Goal: Task Accomplishment & Management: Complete application form

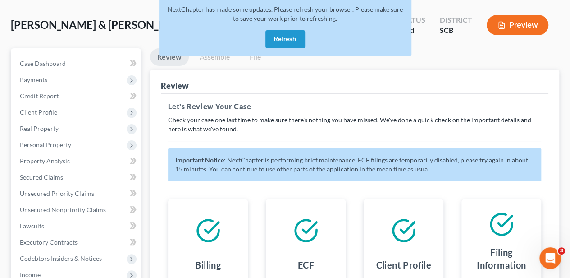
click at [283, 42] on button "Refresh" at bounding box center [286, 39] width 40 height 18
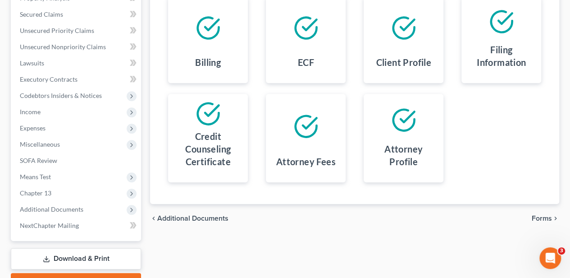
scroll to position [265, 0]
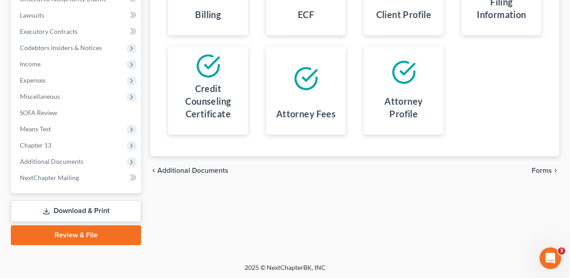
click at [110, 237] on link "Review & File" at bounding box center [76, 235] width 130 height 20
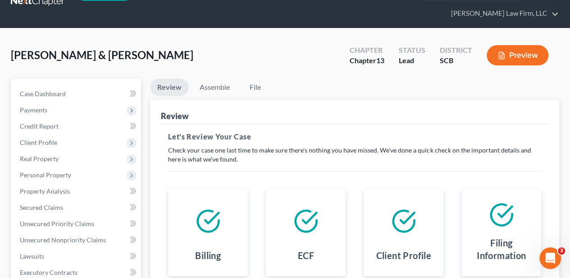
scroll to position [0, 0]
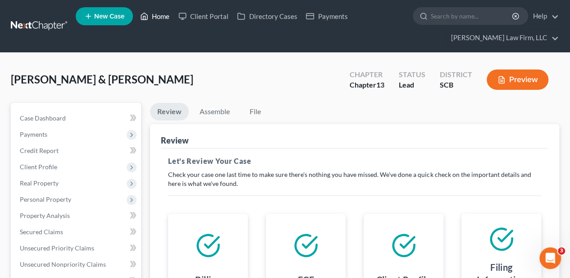
click at [151, 16] on link "Home" at bounding box center [155, 16] width 38 height 16
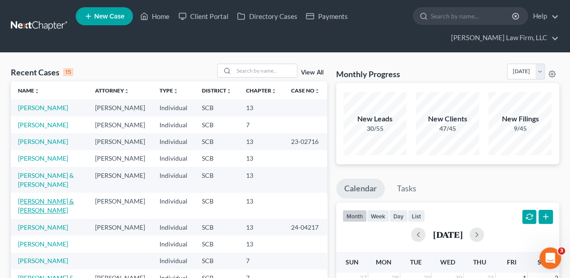
click at [36, 214] on link "[PERSON_NAME] & [PERSON_NAME]" at bounding box center [46, 205] width 56 height 17
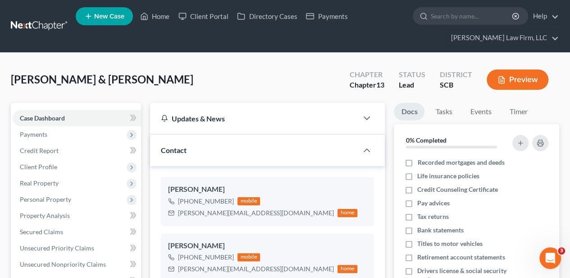
select select "2"
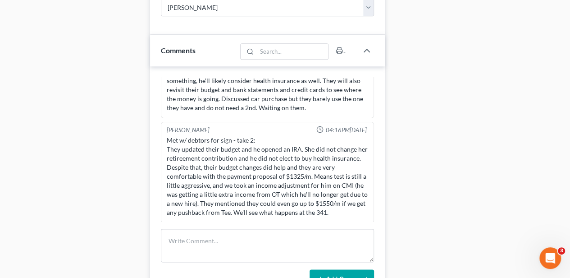
scroll to position [541, 0]
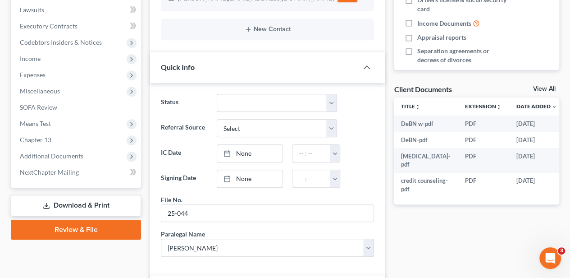
click at [94, 224] on link "Review & File" at bounding box center [76, 230] width 130 height 20
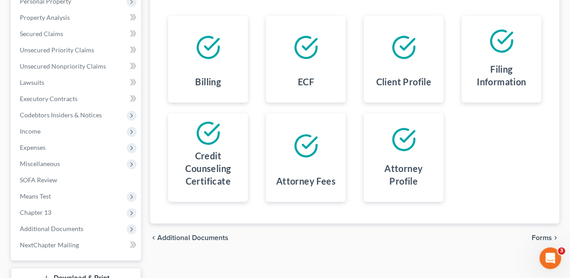
scroll to position [210, 0]
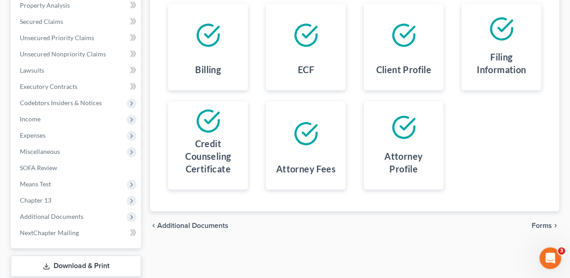
click at [547, 223] on span "Forms" at bounding box center [542, 225] width 20 height 7
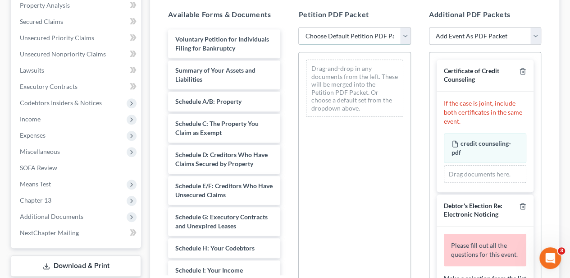
click at [318, 35] on select "Choose Default Petition PDF Packet Complete Bankruptcy Petition (all forms and …" at bounding box center [354, 36] width 112 height 18
select select "0"
click at [298, 27] on select "Choose Default Petition PDF Packet Complete Bankruptcy Petition (all forms and …" at bounding box center [354, 36] width 112 height 18
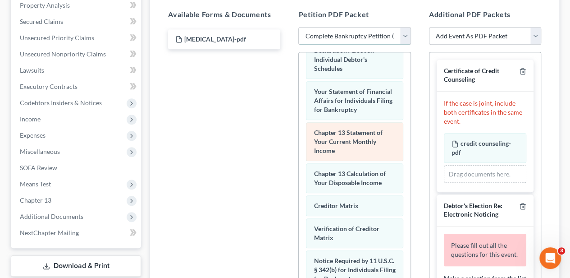
scroll to position [361, 0]
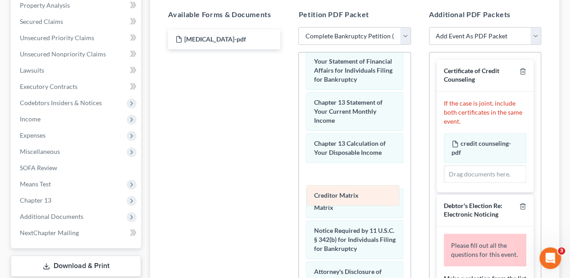
click at [332, 197] on div "Creditor Matrix Voluntary Petition for Individuals Filing for Bankruptcy Summar…" at bounding box center [354, 25] width 111 height 666
drag, startPoint x: 339, startPoint y: 223, endPoint x: 334, endPoint y: 192, distance: 31.1
click at [334, 192] on div "Verification of Creditor Matrix Voluntary Petition for Individuals Filing for B…" at bounding box center [354, 25] width 111 height 666
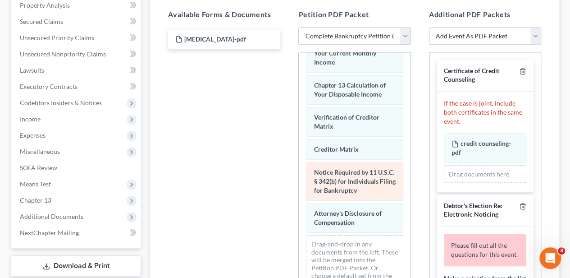
scroll to position [449, 0]
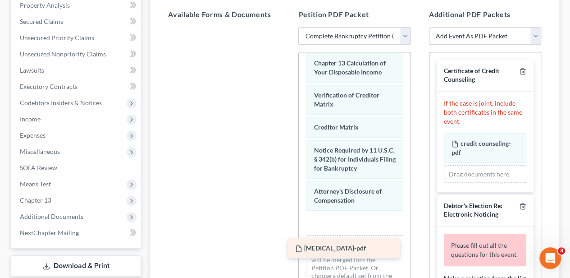
drag, startPoint x: 225, startPoint y: 37, endPoint x: 345, endPoint y: 247, distance: 241.9
click at [288, 27] on div "retainer-pdf retainer-pdf" at bounding box center [224, 27] width 127 height 0
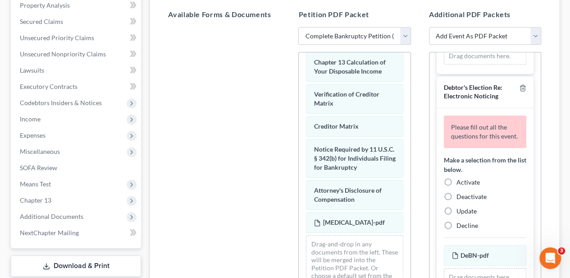
scroll to position [120, 0]
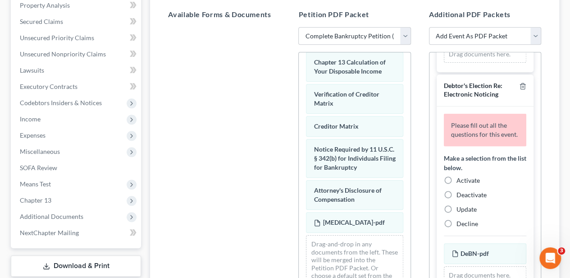
click at [457, 185] on label "Activate" at bounding box center [468, 180] width 23 height 9
click at [460, 182] on input "Activate" at bounding box center [463, 179] width 6 height 6
radio input "true"
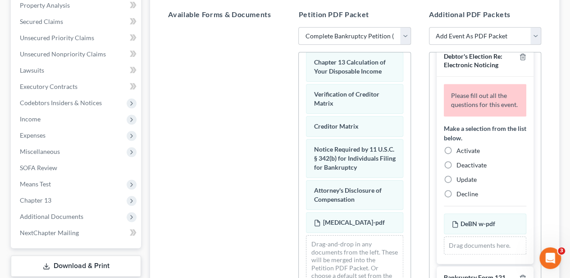
click at [457, 155] on label "Activate" at bounding box center [468, 150] width 23 height 9
click at [460, 152] on input "Activate" at bounding box center [463, 149] width 6 height 6
radio input "true"
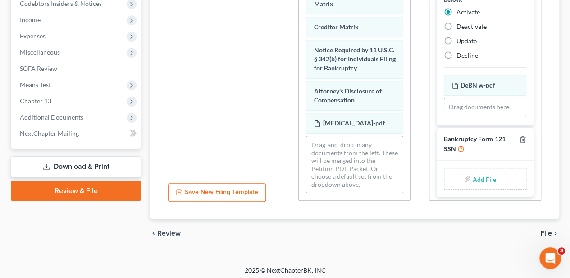
scroll to position [312, 0]
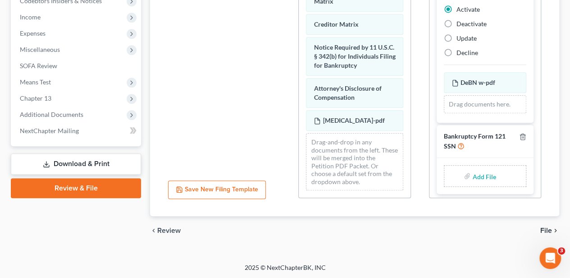
click at [481, 173] on input "file" at bounding box center [484, 176] width 22 height 16
type input "C:\fakepath\statement of ssn.pdf"
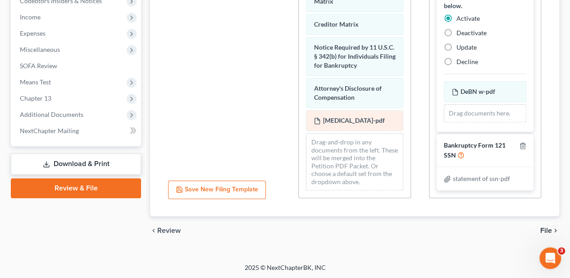
scroll to position [317, 0]
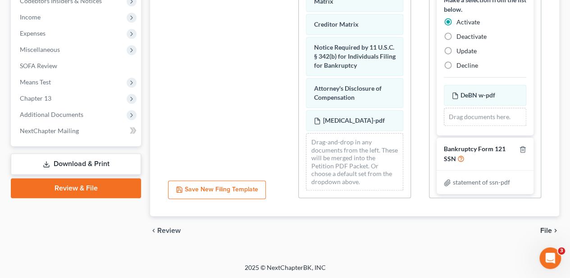
click at [542, 228] on span "File" at bounding box center [547, 230] width 12 height 7
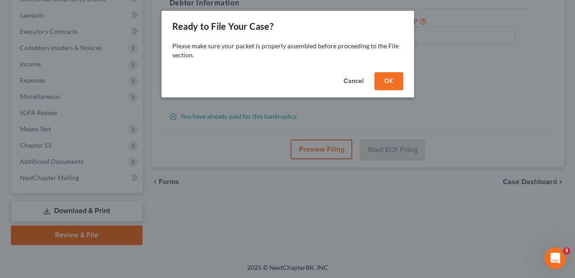
click at [390, 82] on button "OK" at bounding box center [388, 81] width 29 height 18
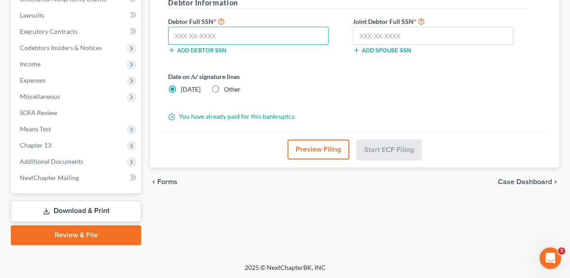
click at [247, 41] on input "text" at bounding box center [248, 36] width 161 height 18
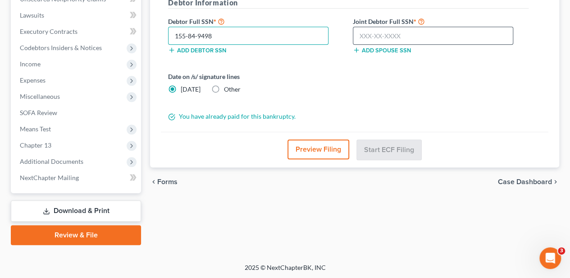
type input "155-84-9498"
click at [383, 37] on input "text" at bounding box center [433, 36] width 161 height 18
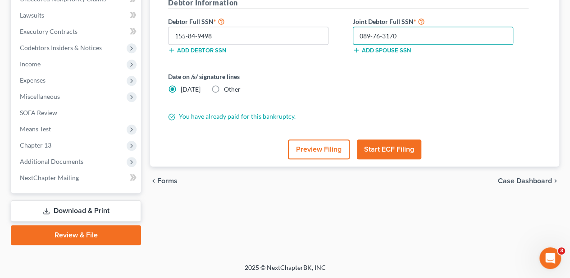
type input "089-76-3170"
click at [224, 87] on label "Other" at bounding box center [232, 89] width 17 height 9
click at [228, 87] on input "Other" at bounding box center [231, 88] width 6 height 6
radio input "true"
radio input "false"
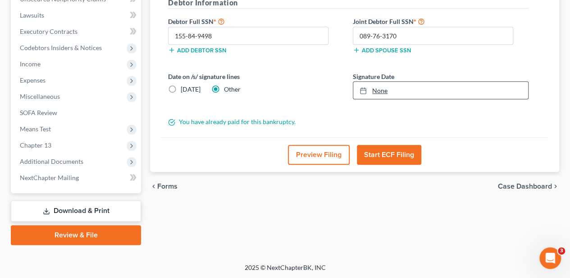
type input "8/20/2025"
click at [372, 92] on div at bounding box center [366, 91] width 13 height 8
click at [380, 160] on button "Start ECF Filing" at bounding box center [389, 155] width 64 height 20
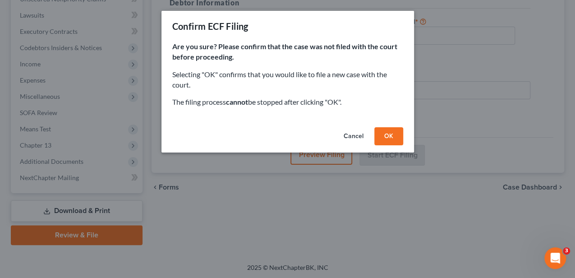
click at [394, 127] on button "OK" at bounding box center [388, 136] width 29 height 18
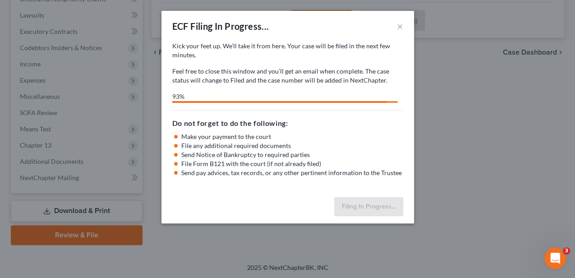
select select "0"
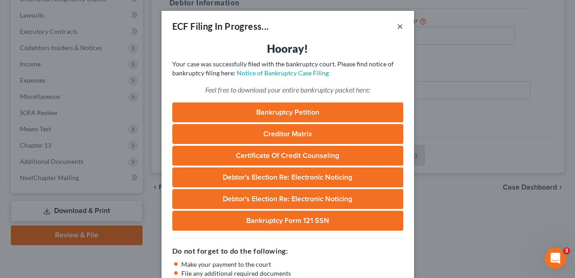
drag, startPoint x: 399, startPoint y: 25, endPoint x: 401, endPoint y: 32, distance: 7.4
click at [399, 26] on button "×" at bounding box center [400, 26] width 6 height 11
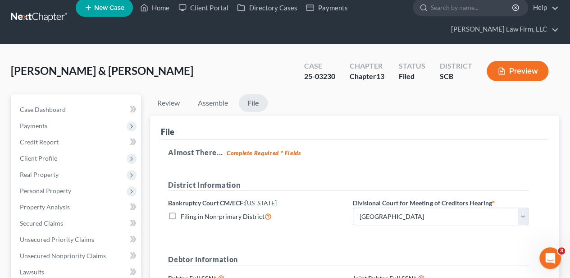
scroll to position [0, 0]
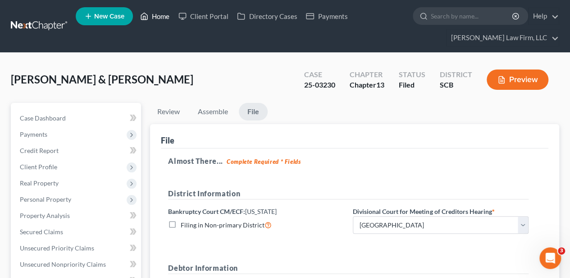
click at [157, 19] on link "Home" at bounding box center [155, 16] width 38 height 16
